Goal: Task Accomplishment & Management: Manage account settings

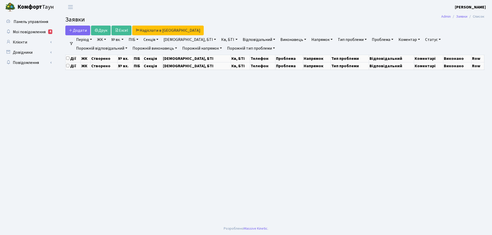
select select "25"
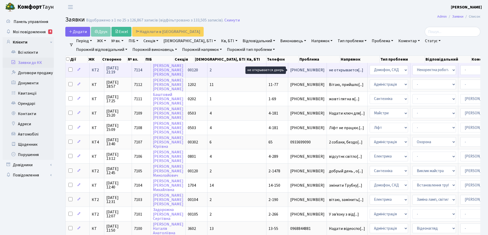
click at [329, 71] on span "не открывается[...]" at bounding box center [346, 70] width 34 height 6
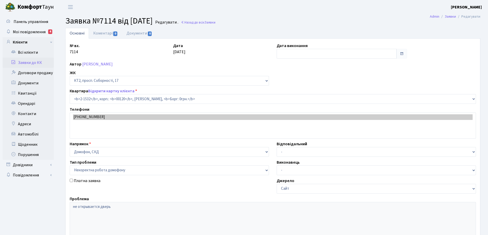
select select "13147"
select select "38"
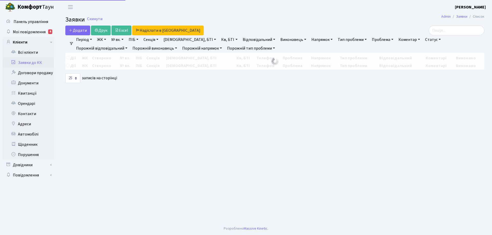
select select "25"
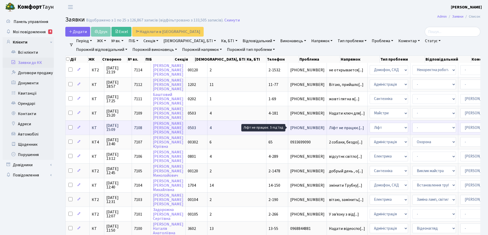
click at [329, 128] on span "Ліфт не працює.[...]" at bounding box center [346, 128] width 35 height 6
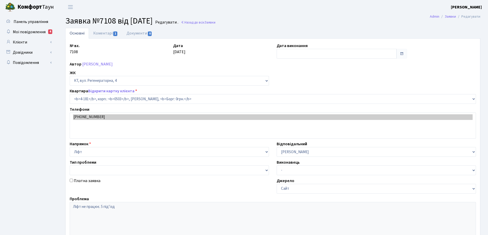
select select "1107"
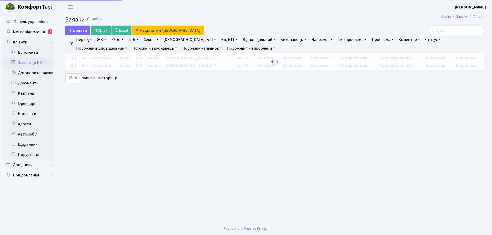
select select "25"
